Goal: Task Accomplishment & Management: Use online tool/utility

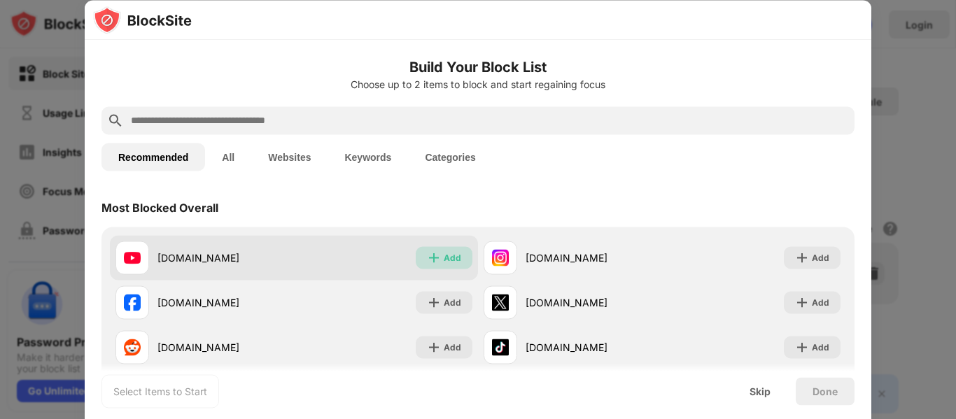
click at [443, 257] on div "Add" at bounding box center [451, 257] width 17 height 14
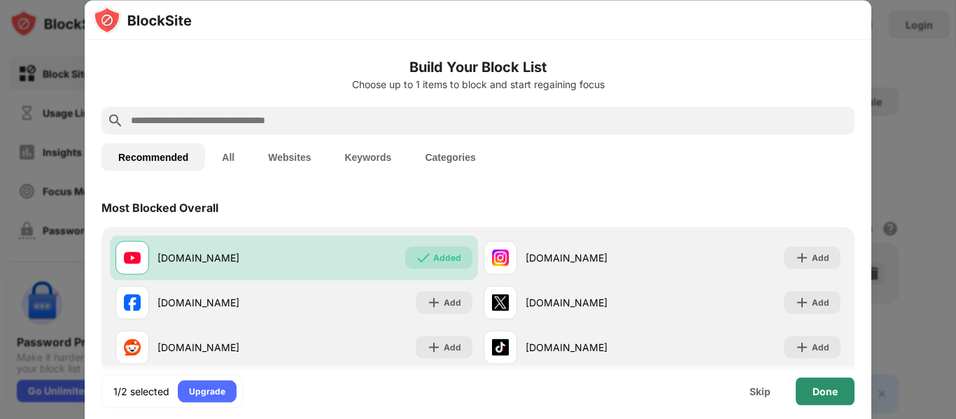
click at [823, 395] on div "Done" at bounding box center [824, 390] width 25 height 11
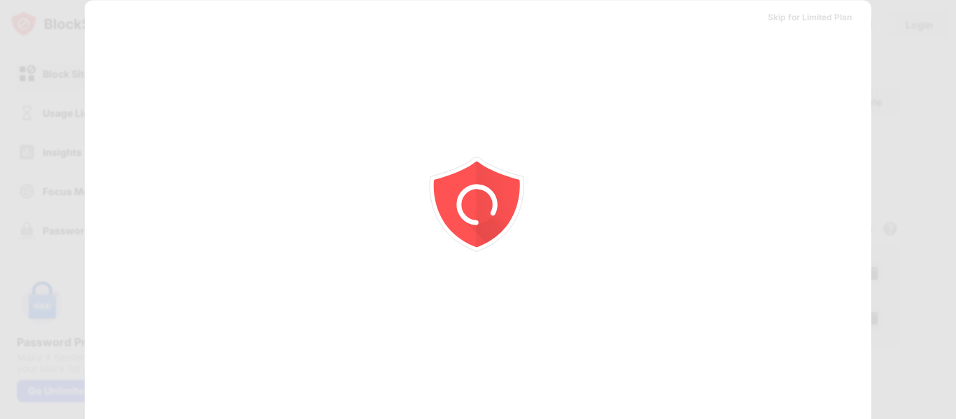
click at [935, 59] on div at bounding box center [478, 209] width 956 height 419
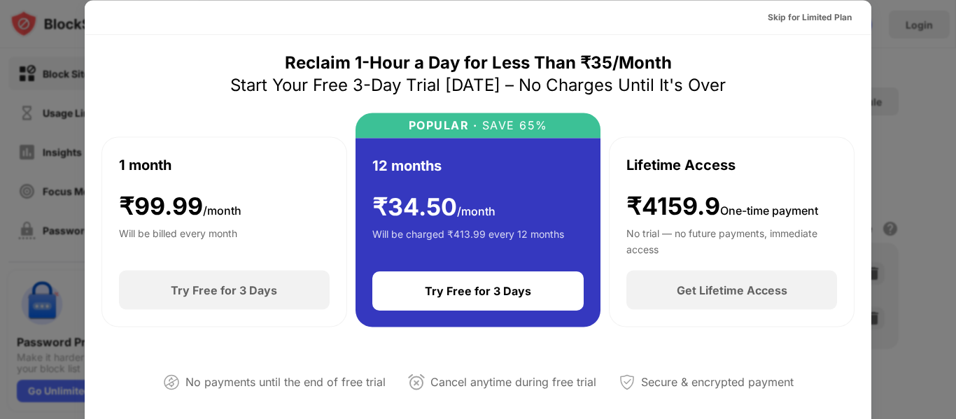
click at [898, 127] on div at bounding box center [478, 209] width 956 height 419
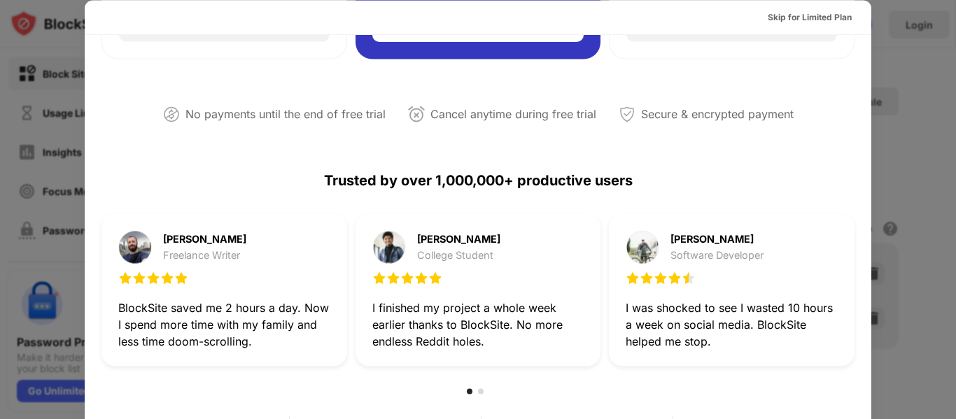
scroll to position [108, 0]
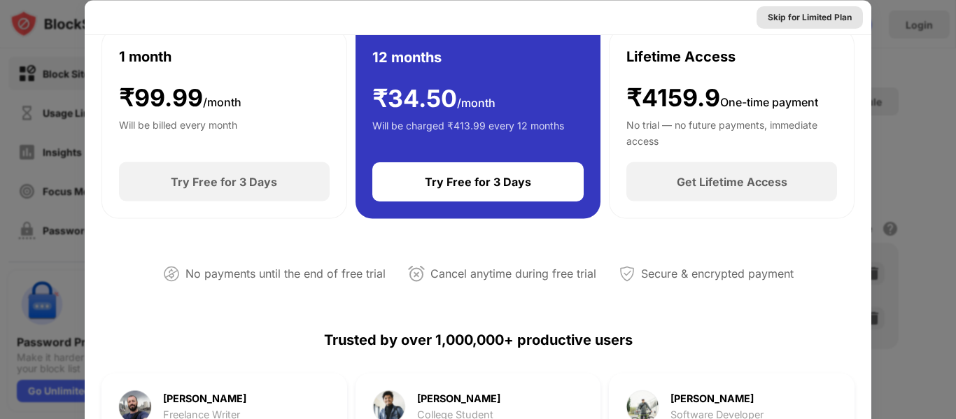
click at [820, 20] on div "Skip for Limited Plan" at bounding box center [809, 17] width 84 height 14
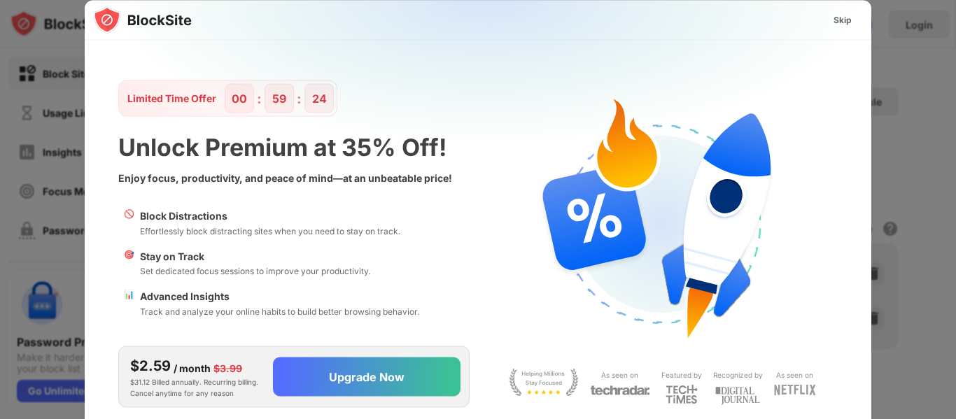
scroll to position [0, 0]
click at [850, 24] on div "Skip" at bounding box center [842, 20] width 18 height 14
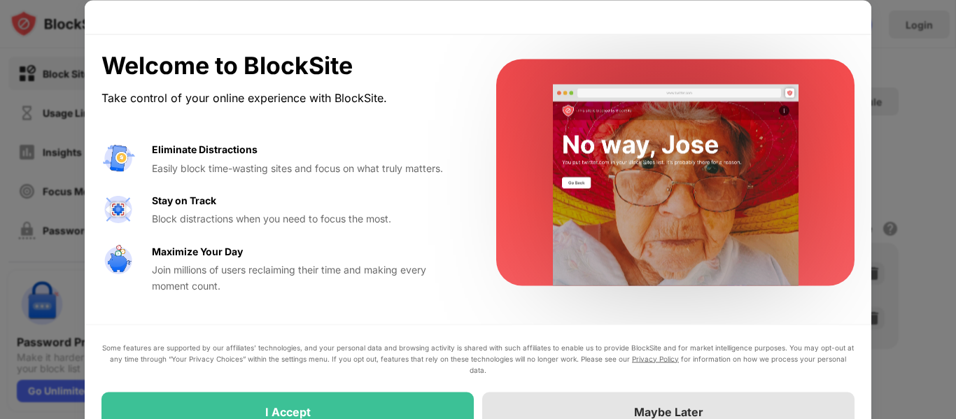
click at [753, 412] on div "Maybe Later" at bounding box center [668, 411] width 372 height 39
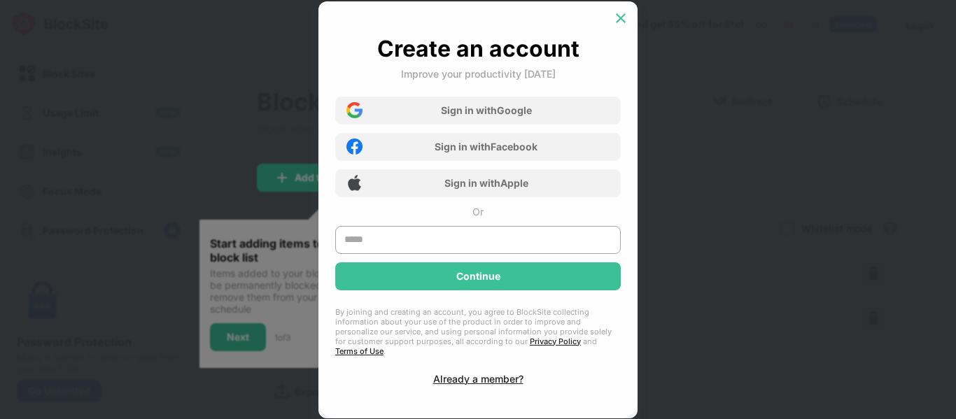
click at [611, 21] on div at bounding box center [620, 18] width 22 height 22
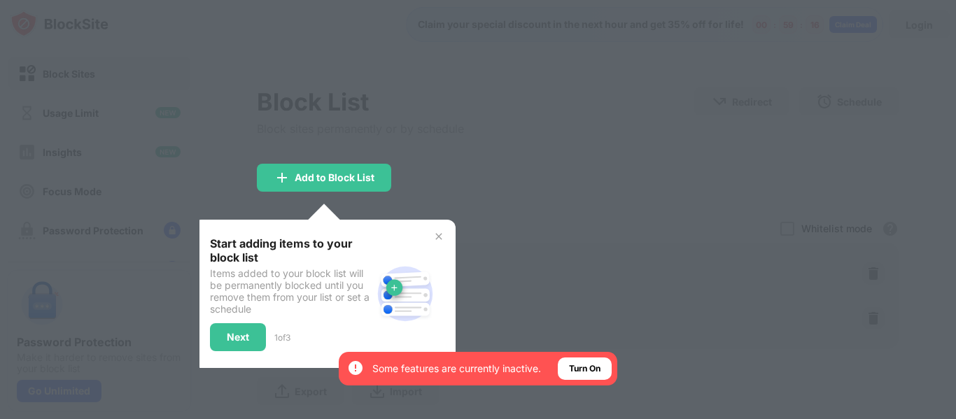
click at [439, 232] on img at bounding box center [438, 236] width 11 height 11
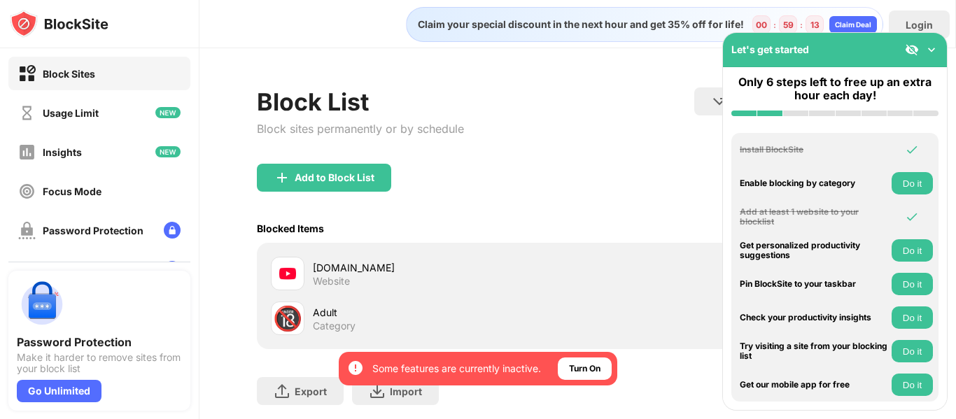
click at [931, 49] on img at bounding box center [931, 50] width 14 height 14
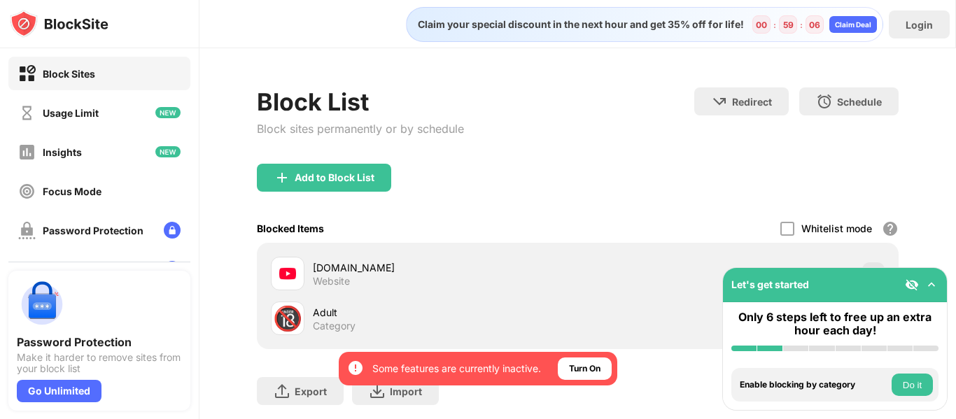
scroll to position [89, 0]
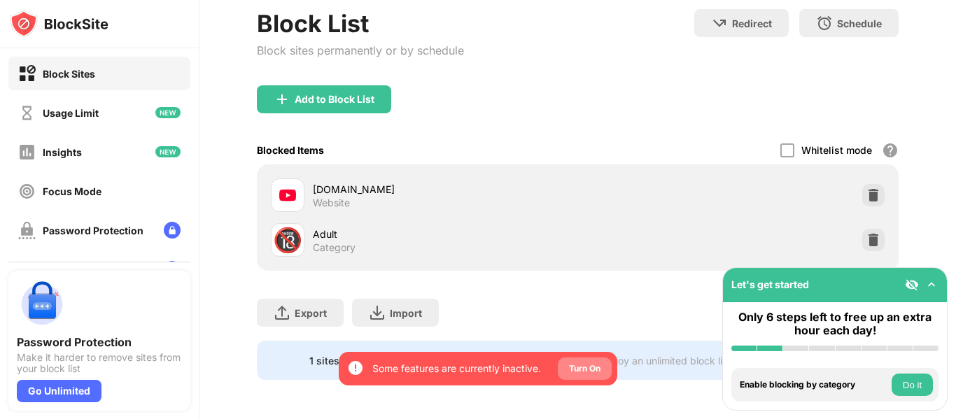
click at [597, 361] on div "Turn On" at bounding box center [585, 368] width 54 height 22
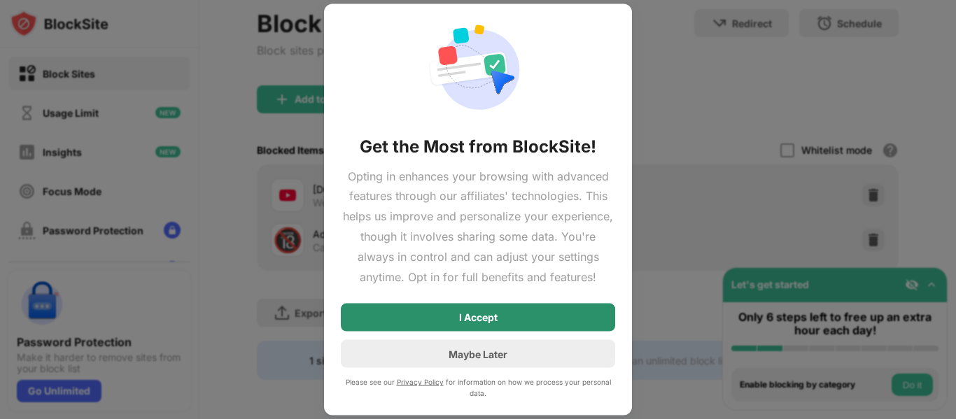
click at [601, 317] on div "I Accept" at bounding box center [478, 318] width 274 height 28
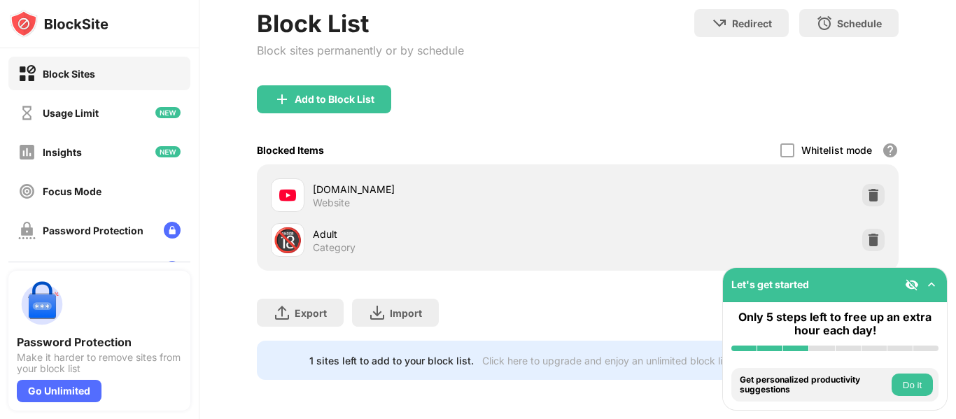
scroll to position [106, 0]
